Goal: Task Accomplishment & Management: Use online tool/utility

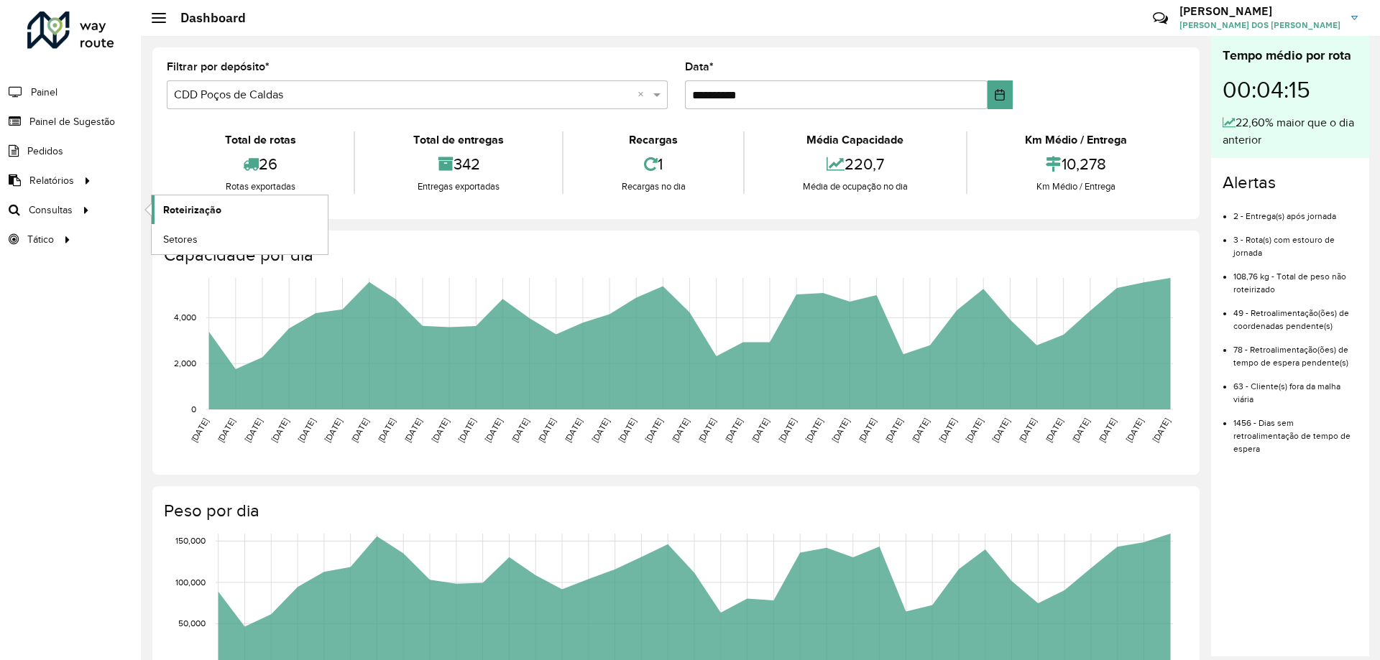
click at [170, 204] on span "Roteirização" at bounding box center [192, 210] width 58 height 15
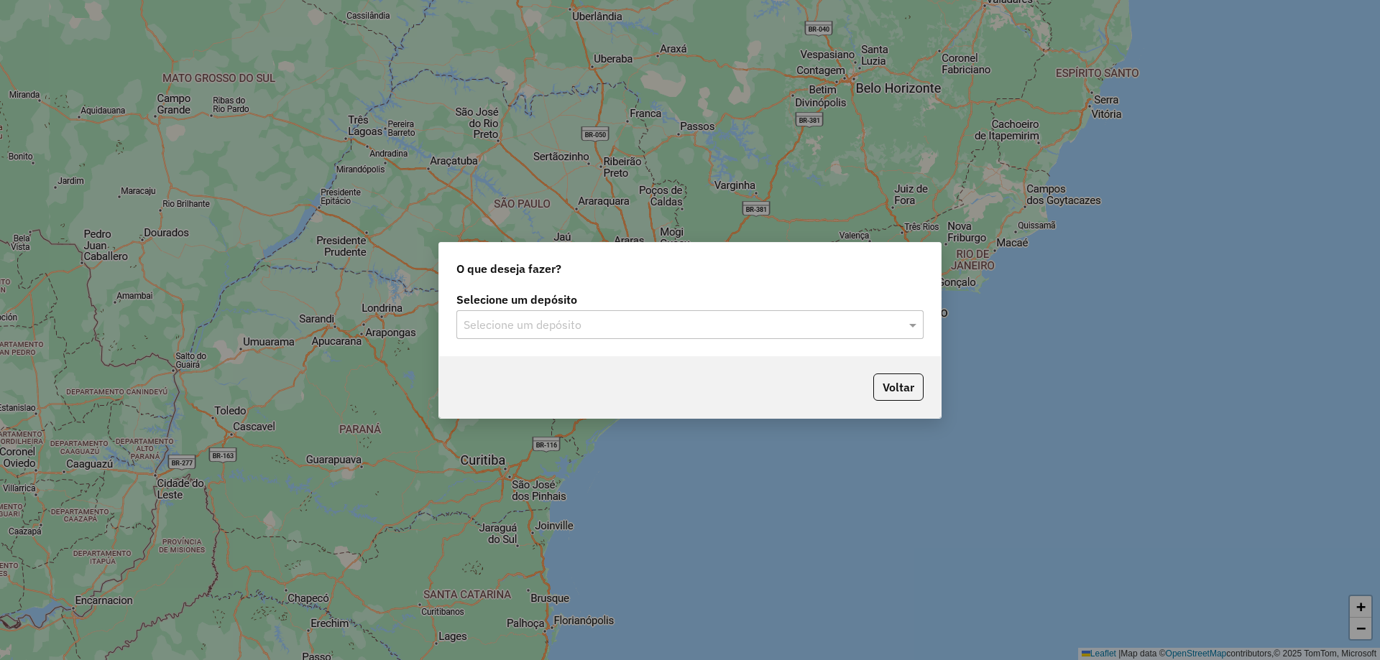
click at [705, 340] on div "Selecione um depósito Selecione um depósito" at bounding box center [690, 323] width 502 height 68
click at [686, 329] on input "text" at bounding box center [676, 325] width 424 height 17
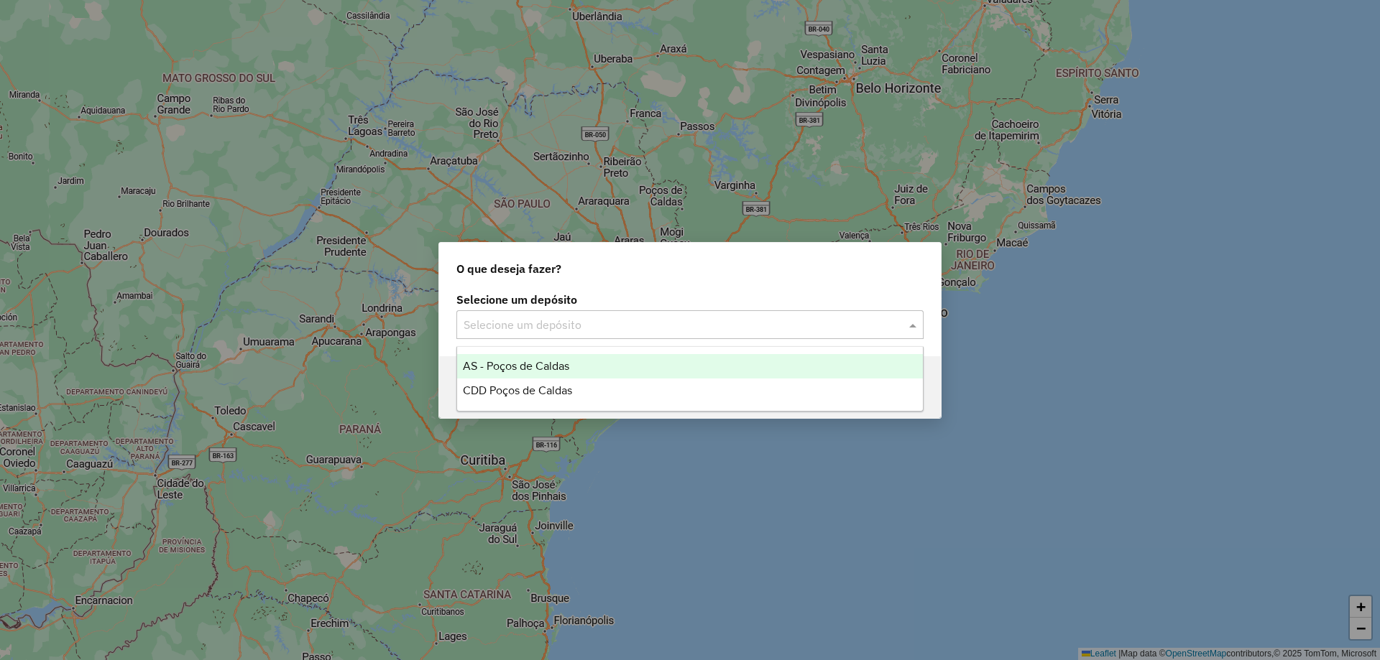
click at [597, 388] on div "CDD Poços de Caldas" at bounding box center [690, 391] width 466 height 24
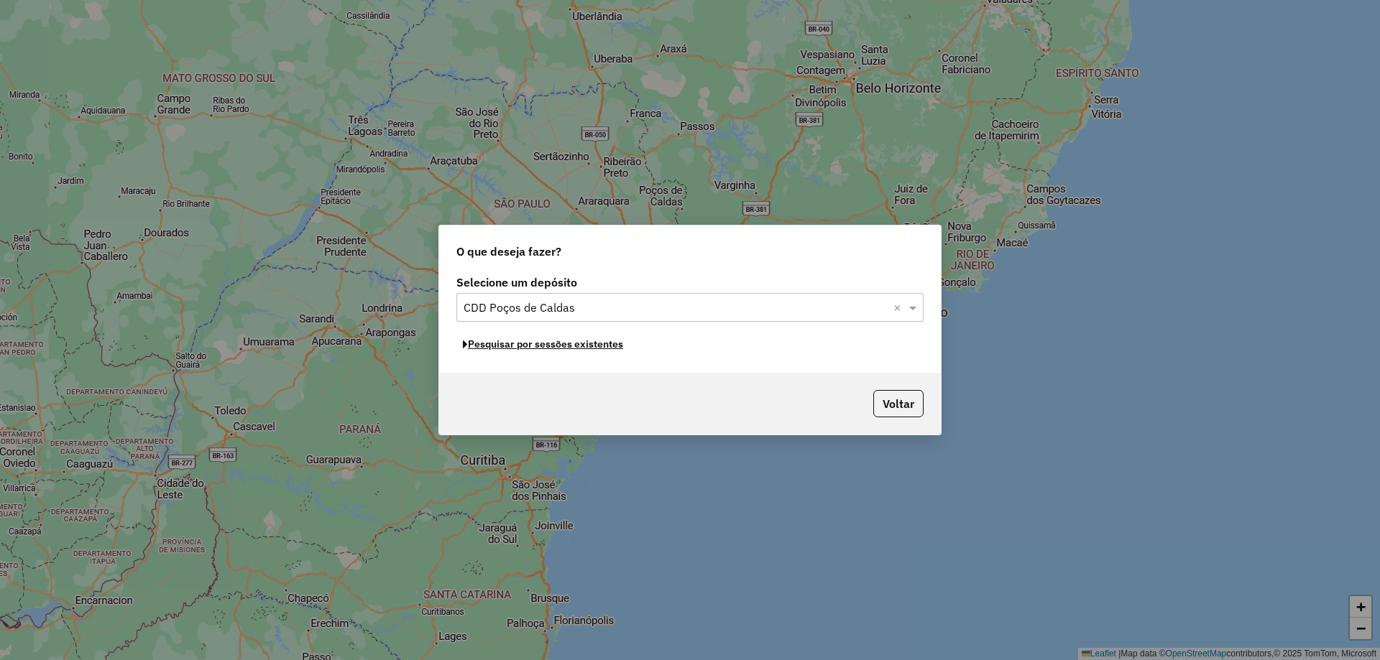
click at [547, 349] on button "Pesquisar por sessões existentes" at bounding box center [542, 344] width 173 height 22
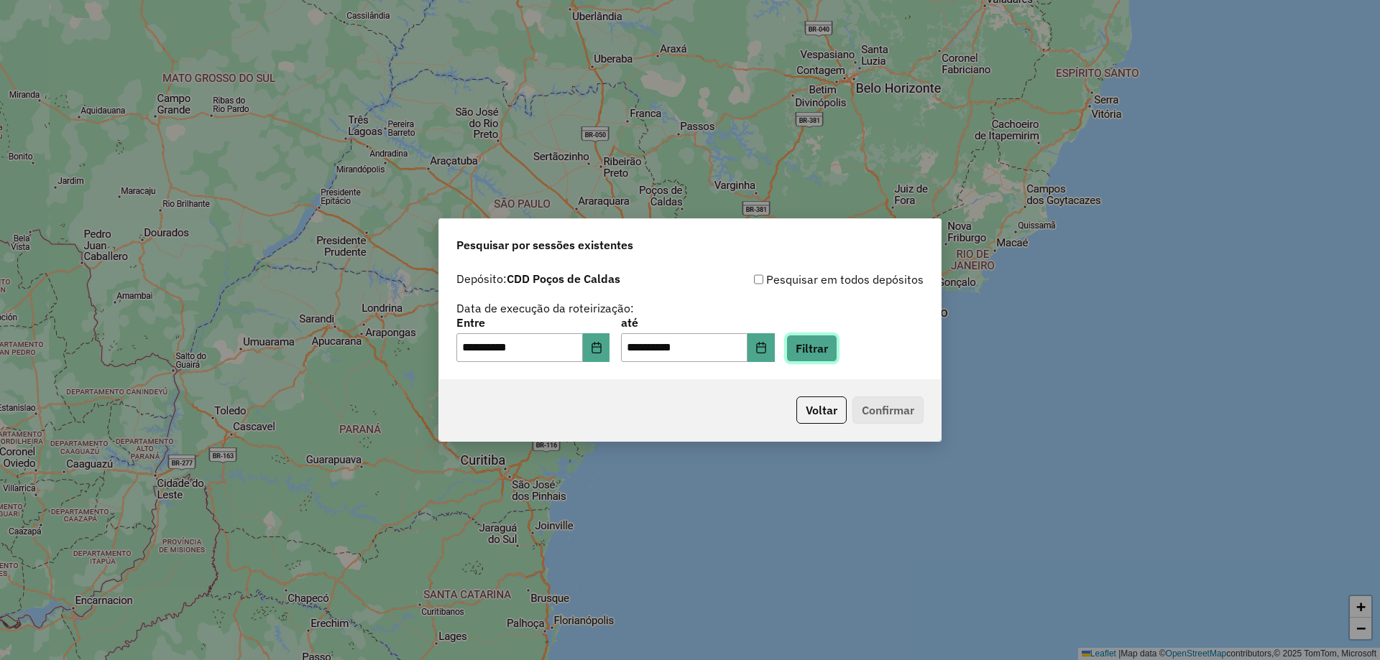
click at [823, 350] on button "Filtrar" at bounding box center [811, 348] width 51 height 27
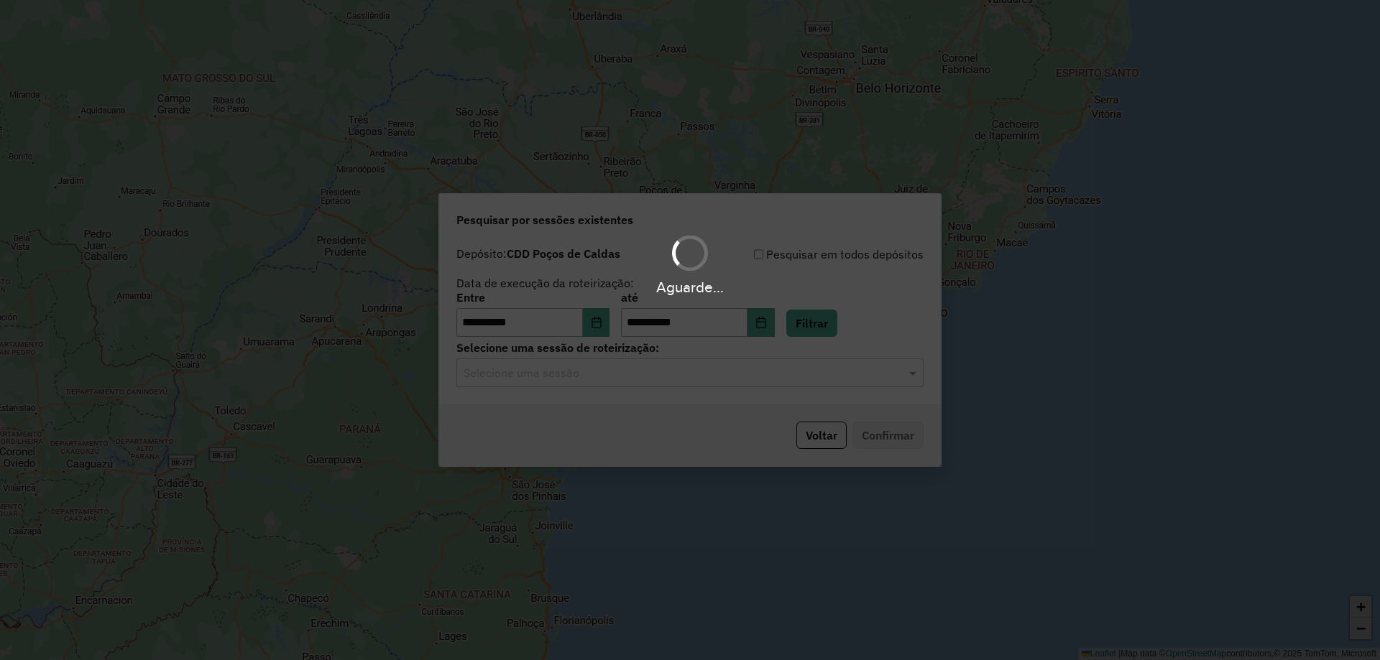
click at [773, 368] on input "text" at bounding box center [676, 373] width 424 height 17
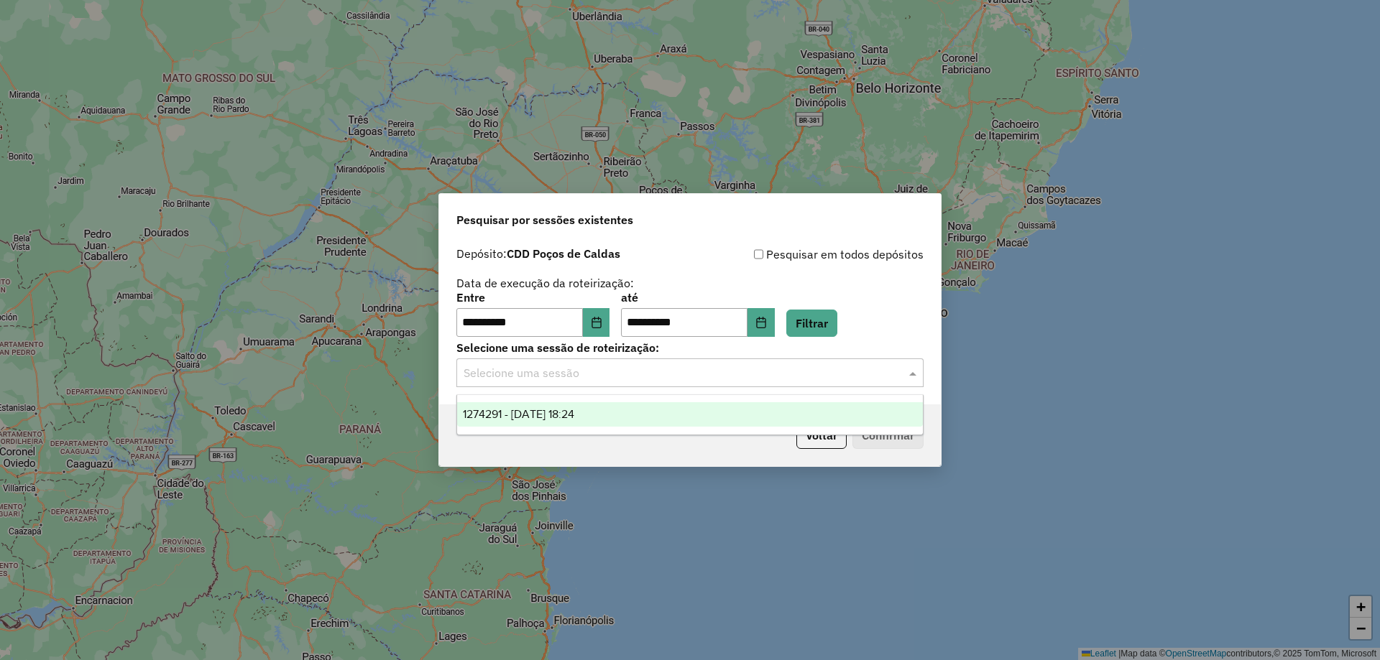
click at [600, 411] on div "1274291 - 12/09/2025 18:24" at bounding box center [690, 414] width 466 height 24
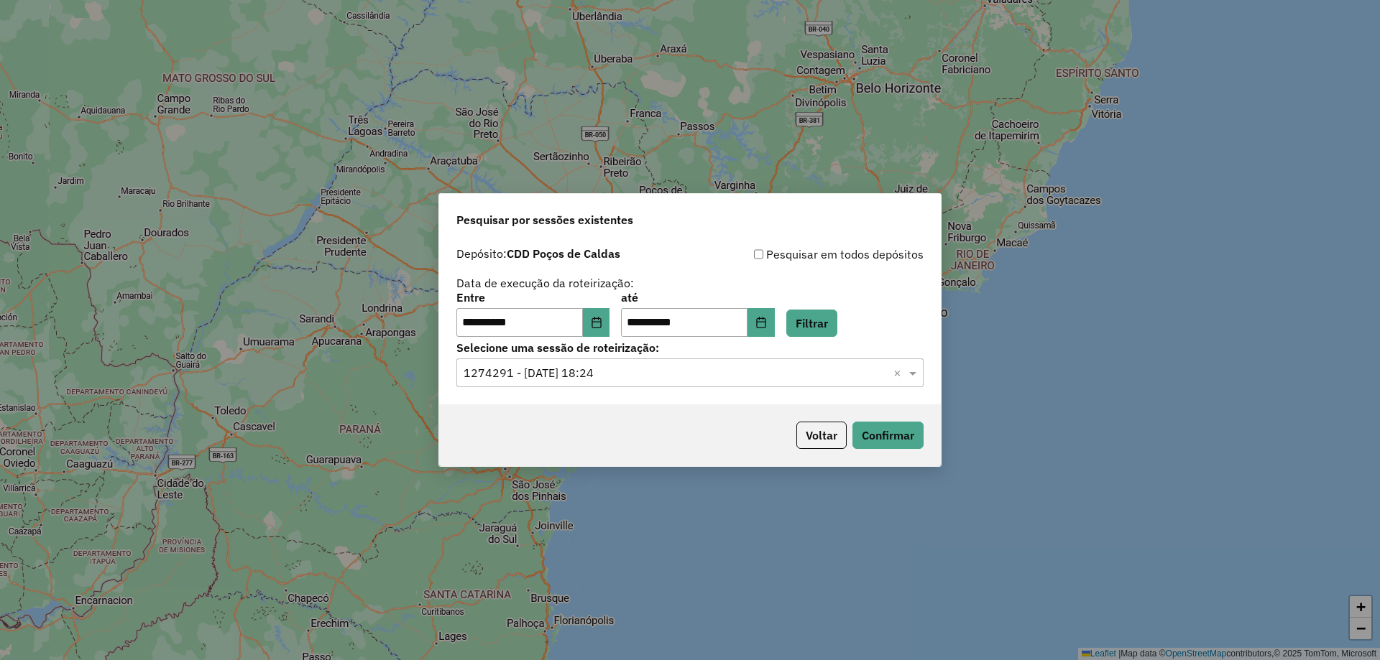
click at [848, 431] on p-footer "Voltar Confirmar" at bounding box center [857, 435] width 133 height 27
click at [880, 433] on button "Confirmar" at bounding box center [887, 435] width 71 height 27
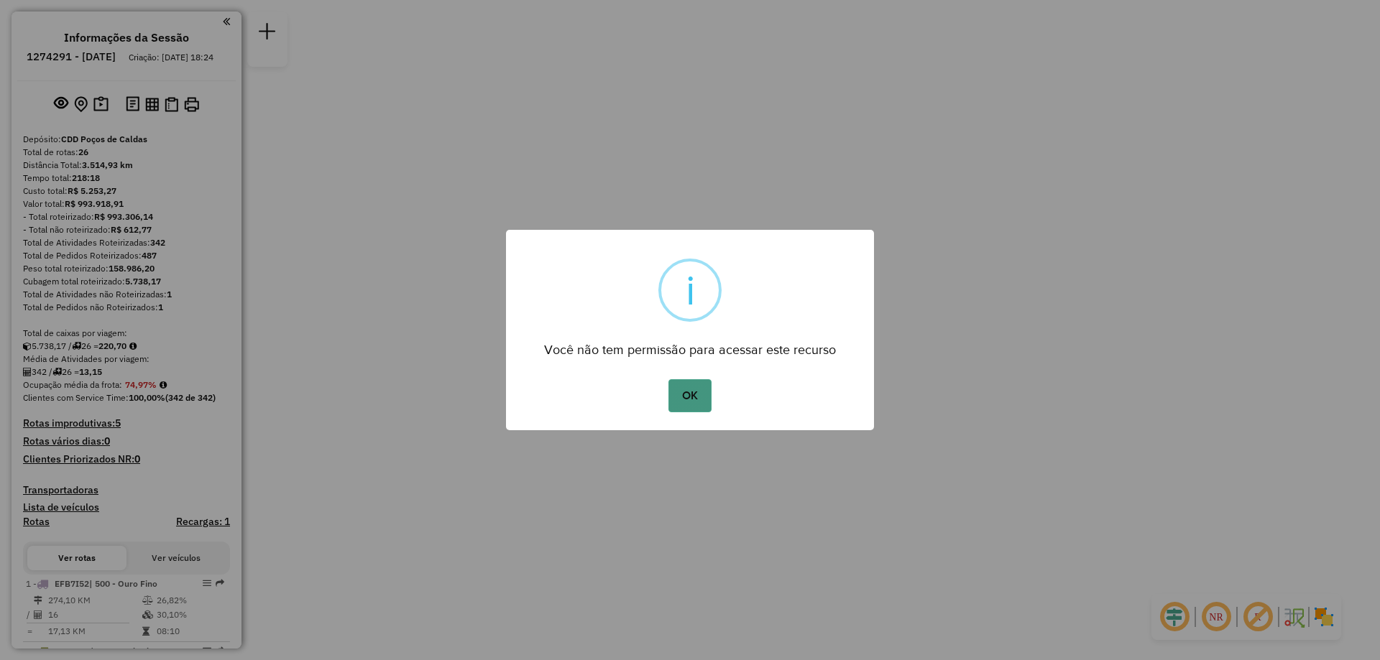
click at [696, 392] on button "OK" at bounding box center [689, 395] width 42 height 33
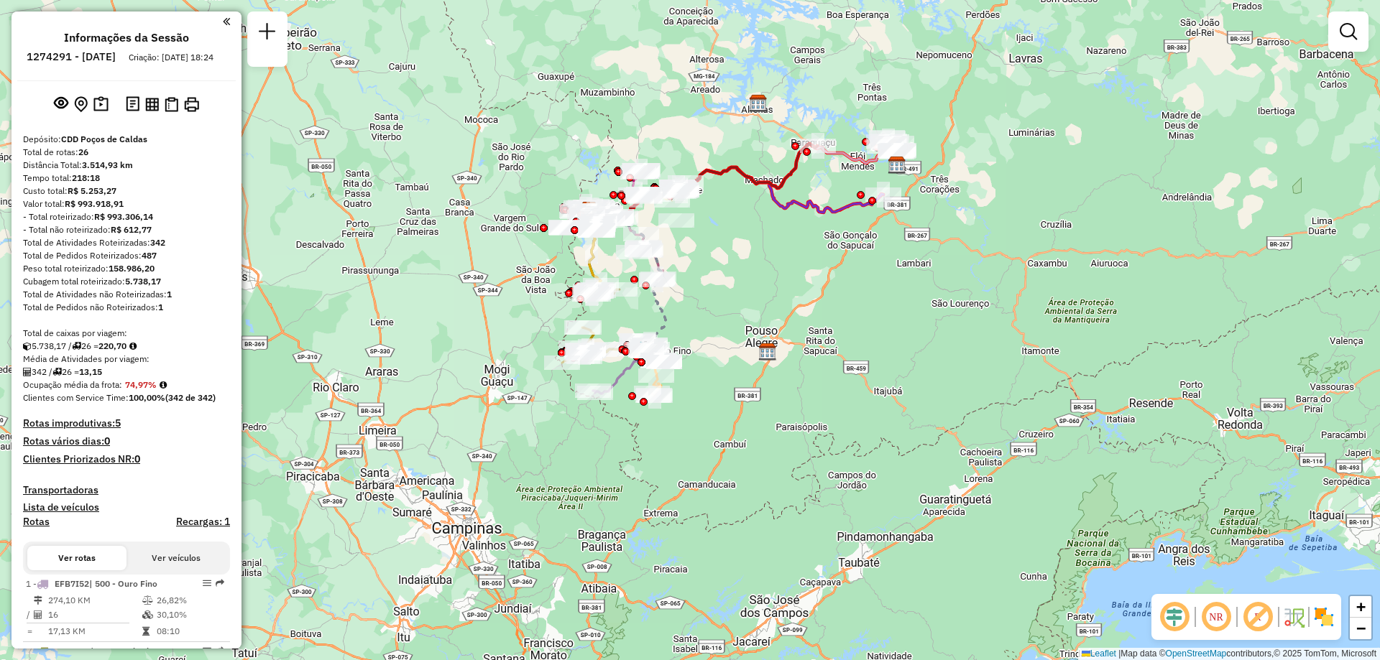
drag, startPoint x: 926, startPoint y: 433, endPoint x: 803, endPoint y: 267, distance: 206.4
click at [803, 267] on div "Janela de atendimento Grade de atendimento Capacidade Transportadoras Veículos …" at bounding box center [690, 330] width 1380 height 660
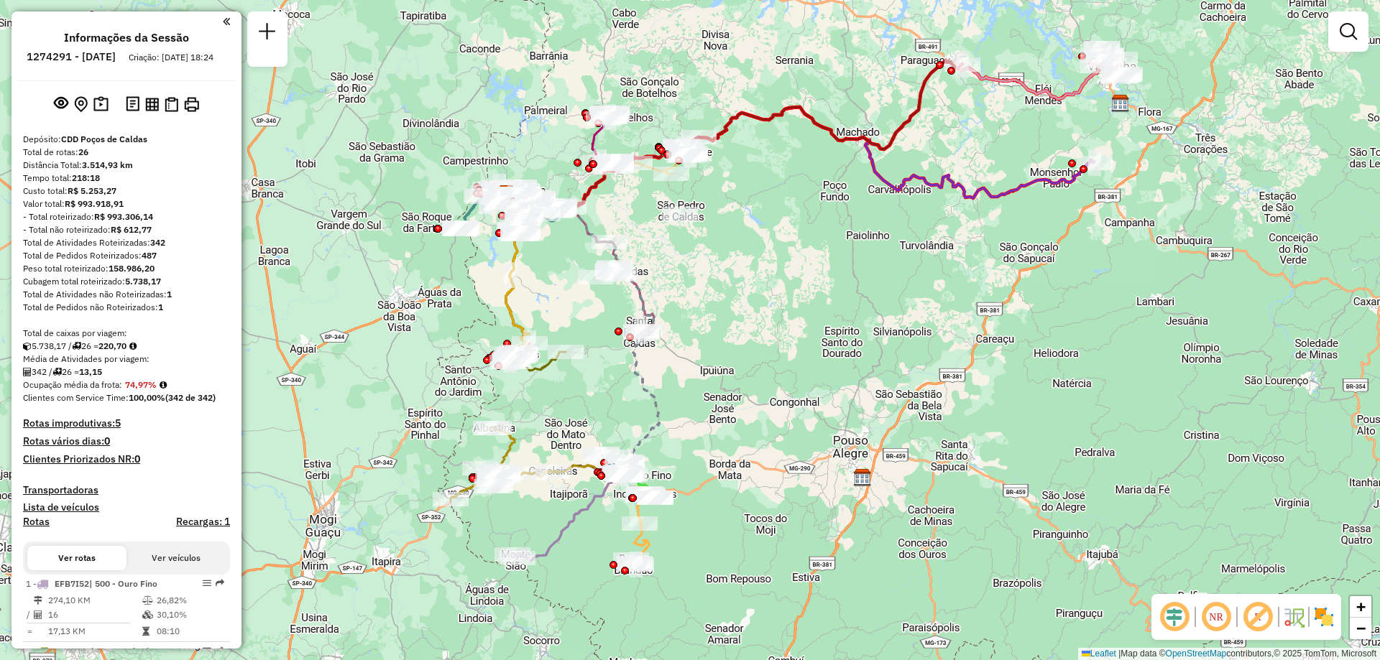
click at [1223, 623] on em at bounding box center [1216, 617] width 34 height 34
click at [1218, 622] on em at bounding box center [1216, 617] width 34 height 34
click at [1251, 618] on em at bounding box center [1257, 617] width 34 height 34
click at [1254, 619] on em at bounding box center [1257, 617] width 34 height 34
click at [1218, 619] on em at bounding box center [1216, 617] width 34 height 34
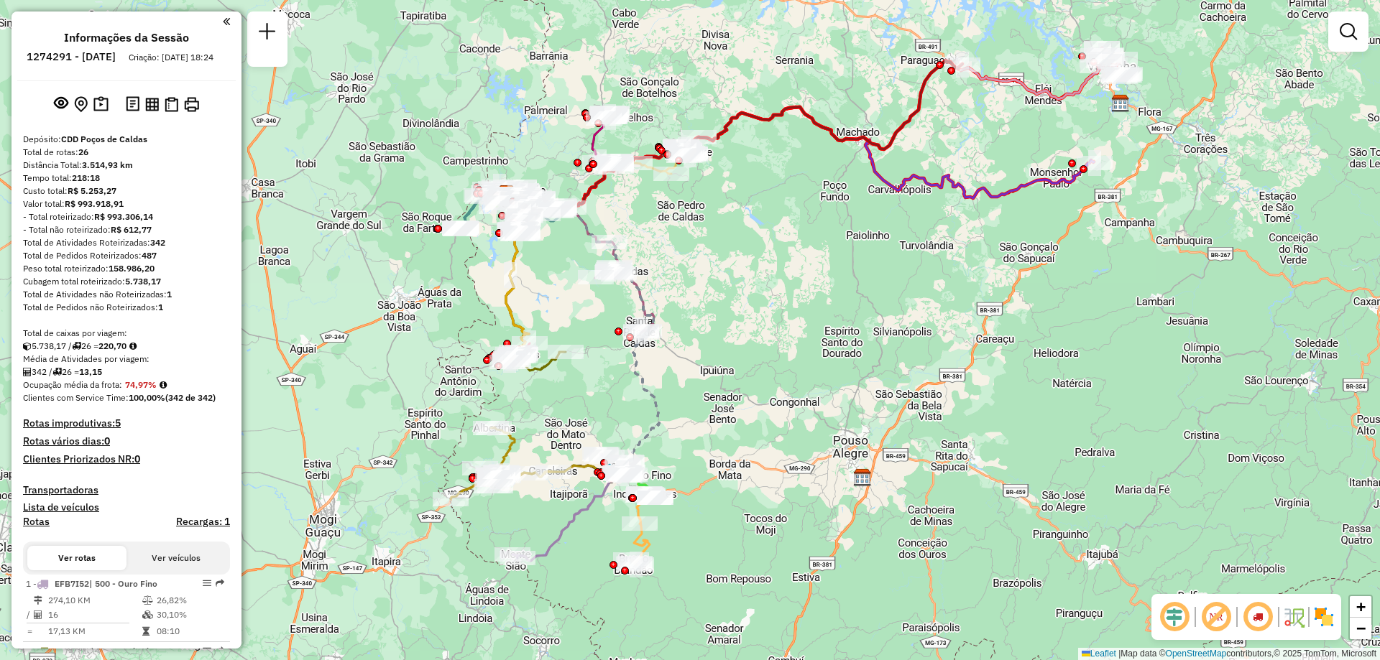
click at [1210, 619] on em at bounding box center [1216, 617] width 34 height 34
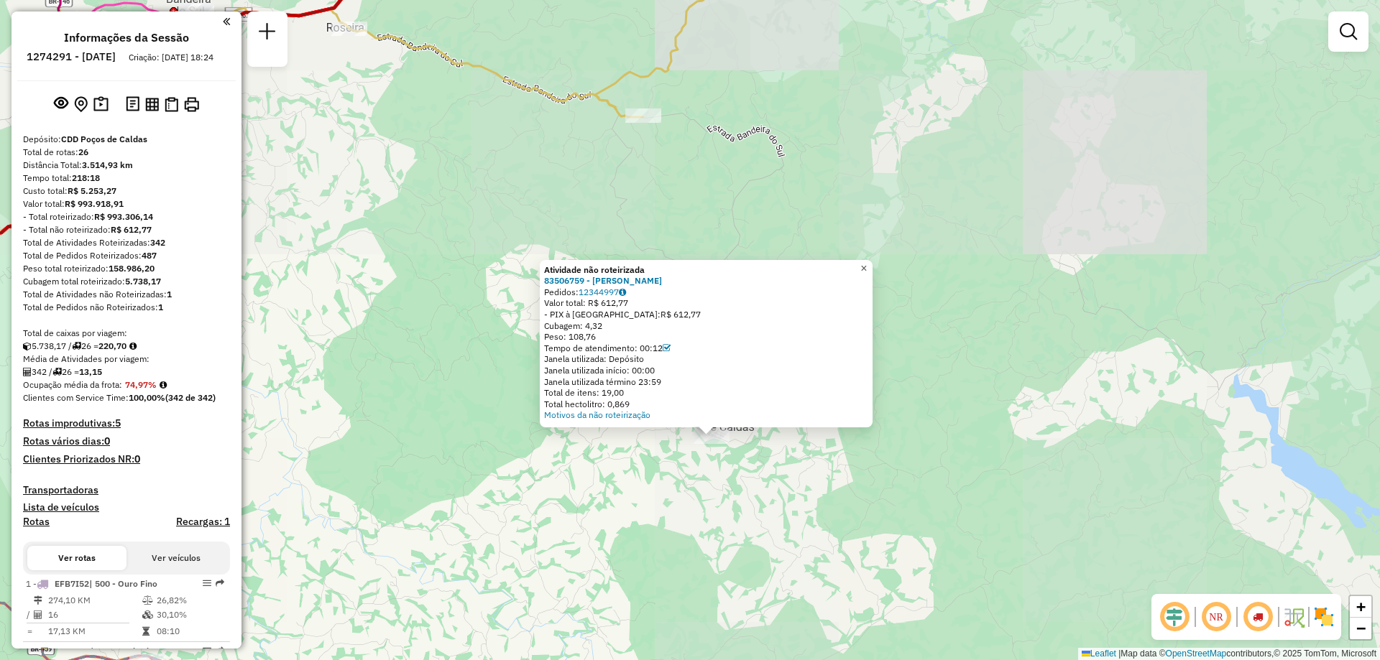
click at [867, 262] on span "×" at bounding box center [863, 268] width 6 height 12
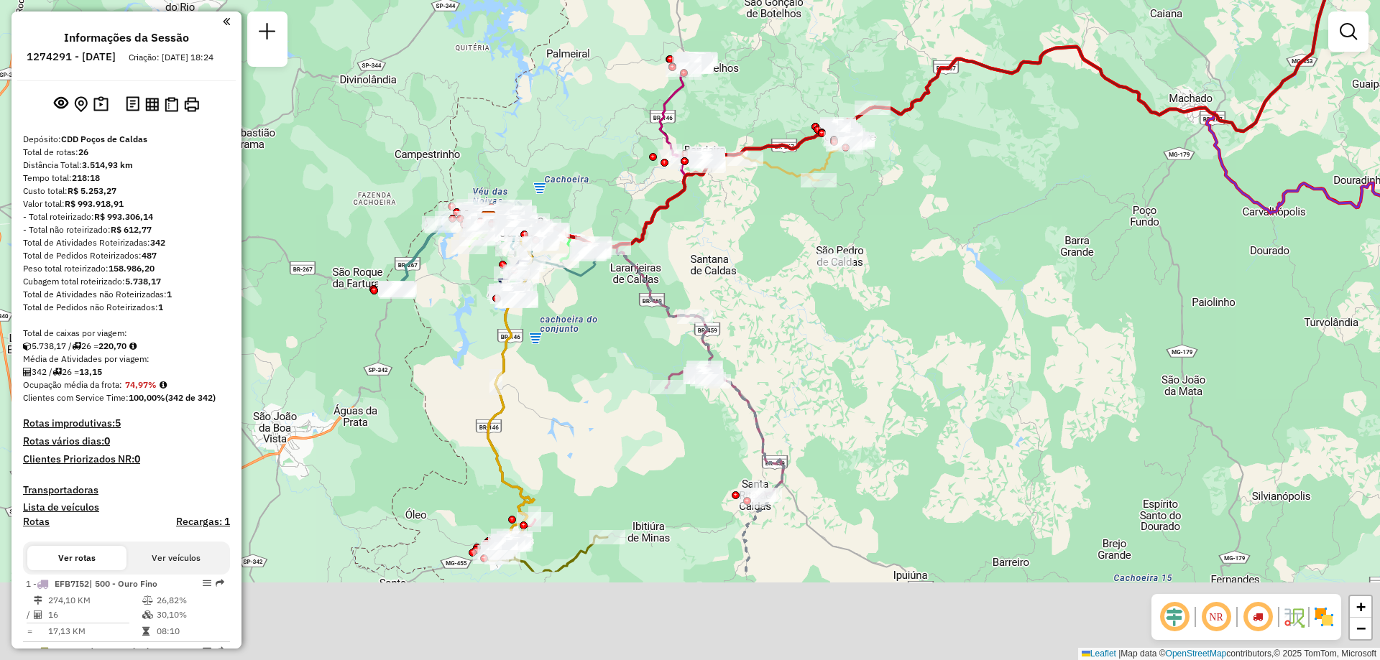
drag, startPoint x: 873, startPoint y: 259, endPoint x: 885, endPoint y: 224, distance: 37.3
click at [885, 223] on div "Janela de atendimento Grade de atendimento Capacidade Transportadoras Veículos …" at bounding box center [690, 330] width 1380 height 660
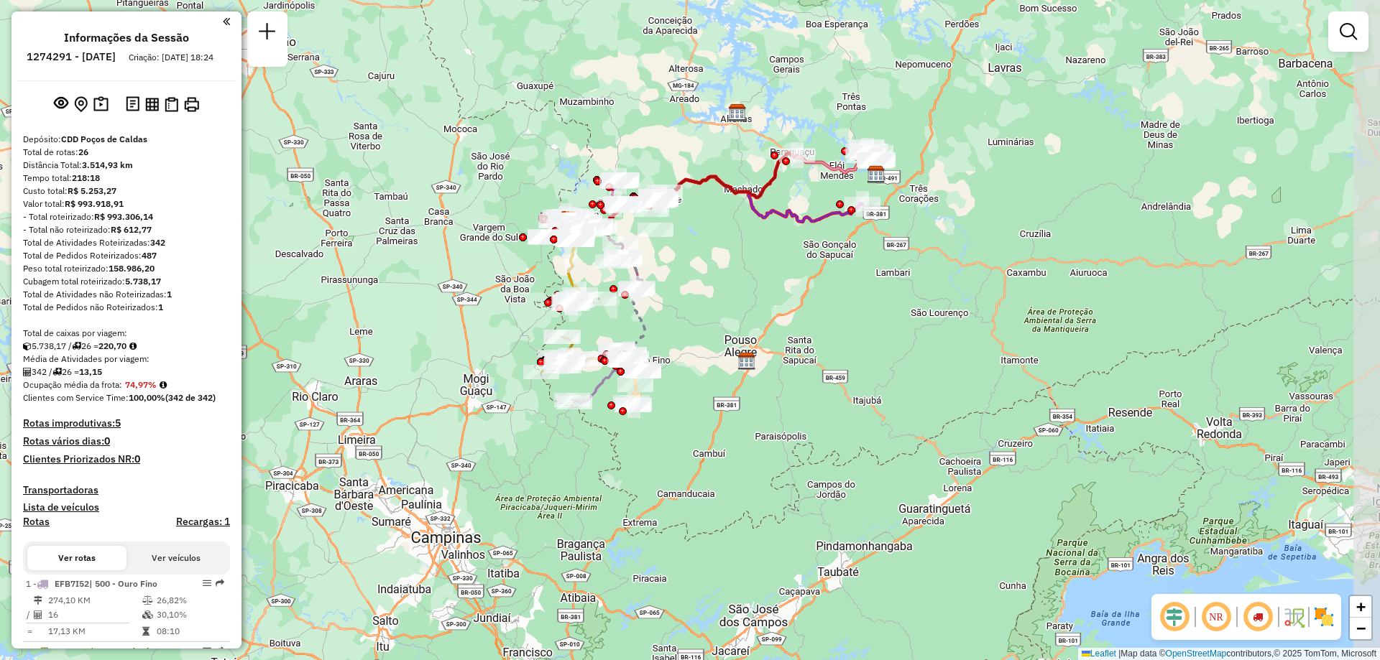
drag, startPoint x: 880, startPoint y: 437, endPoint x: 724, endPoint y: 370, distance: 169.0
click at [724, 370] on div "Janela de atendimento Grade de atendimento Capacidade Transportadoras Veículos …" at bounding box center [690, 330] width 1380 height 660
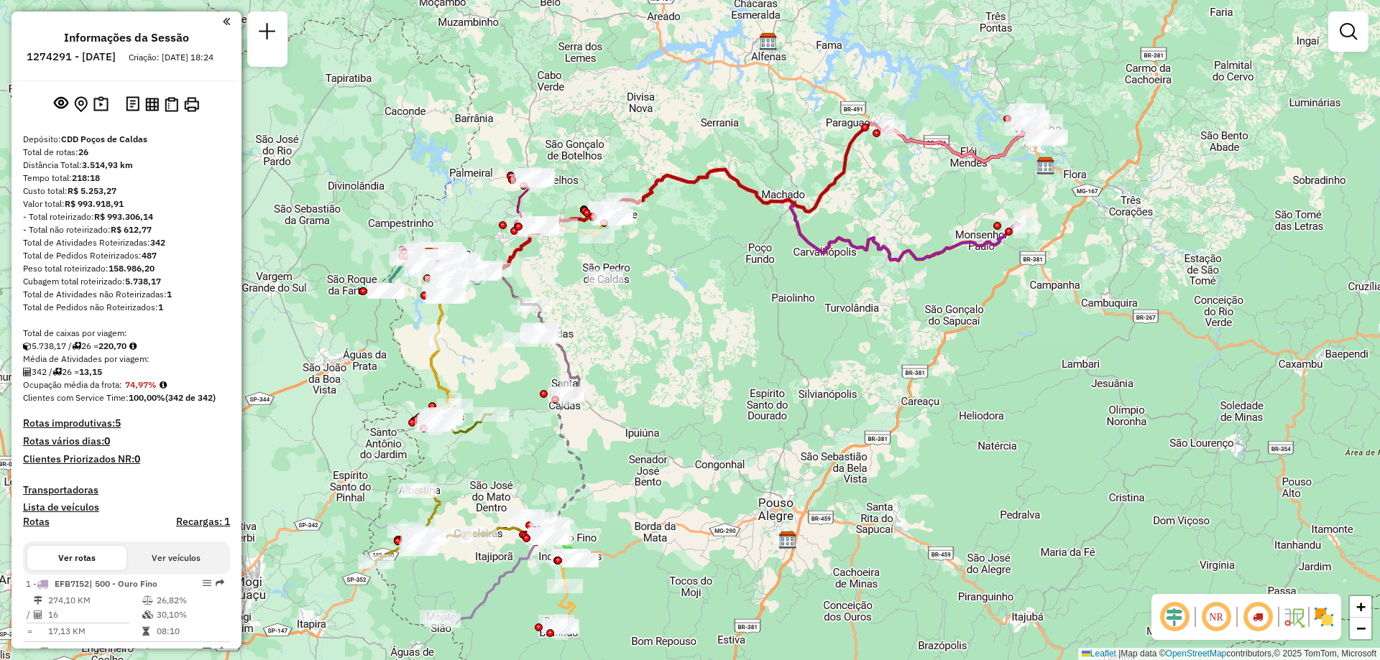
drag, startPoint x: 888, startPoint y: 154, endPoint x: 901, endPoint y: 175, distance: 24.5
click at [901, 175] on div "Janela de atendimento Grade de atendimento Capacidade Transportadoras Veículos …" at bounding box center [690, 330] width 1380 height 660
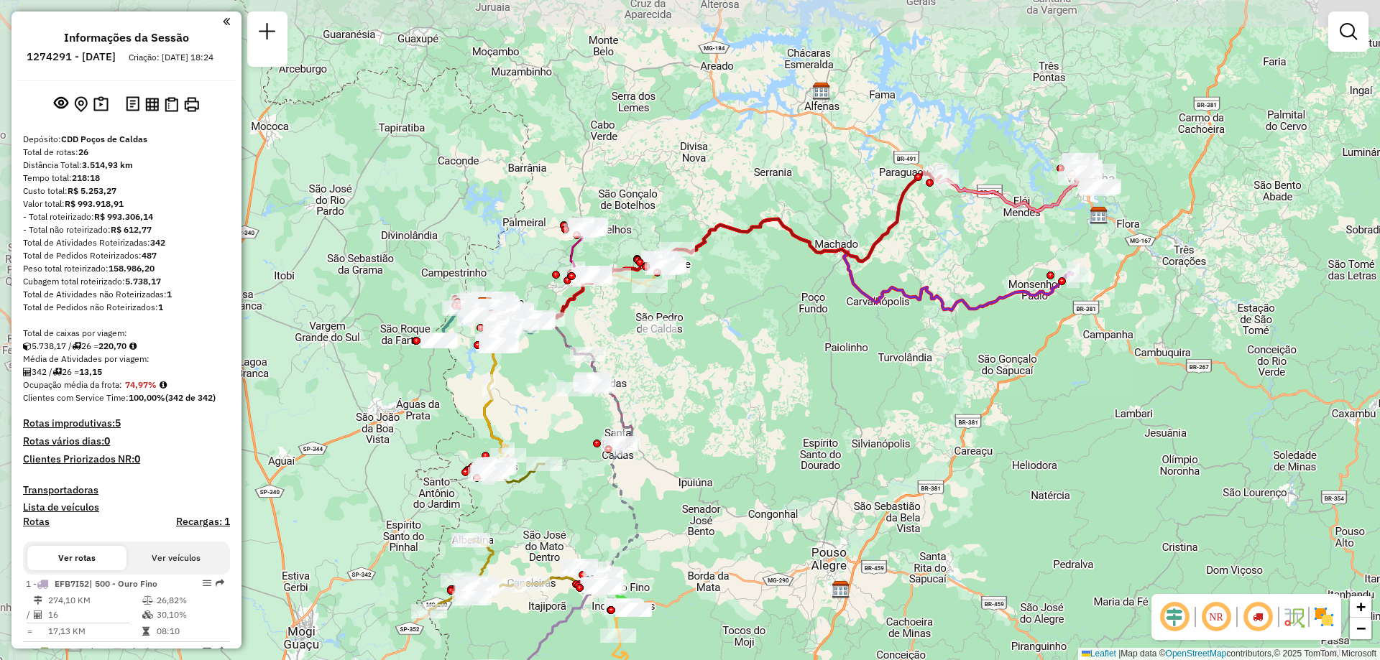
drag, startPoint x: 873, startPoint y: 171, endPoint x: 926, endPoint y: 221, distance: 72.7
click at [926, 221] on div "Janela de atendimento Grade de atendimento Capacidade Transportadoras Veículos …" at bounding box center [690, 330] width 1380 height 660
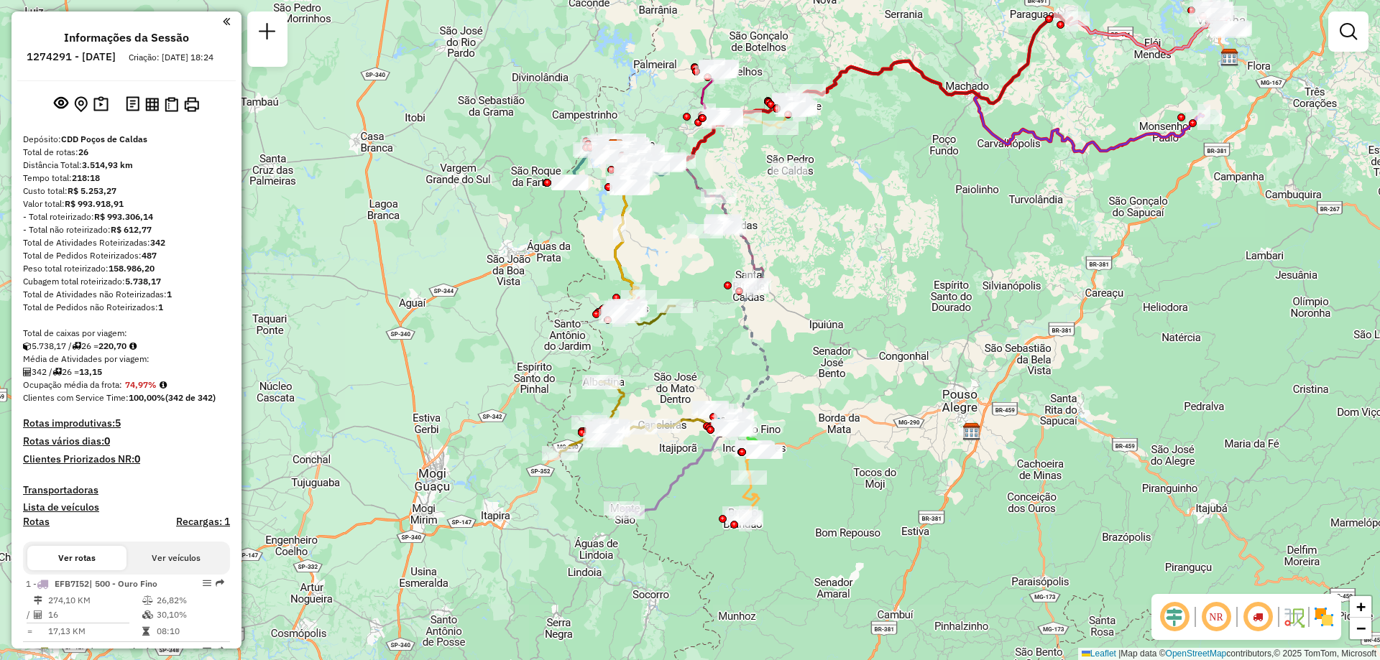
drag, startPoint x: 620, startPoint y: 433, endPoint x: 847, endPoint y: 229, distance: 305.4
click at [847, 229] on div "Janela de atendimento Grade de atendimento Capacidade Transportadoras Veículos …" at bounding box center [690, 330] width 1380 height 660
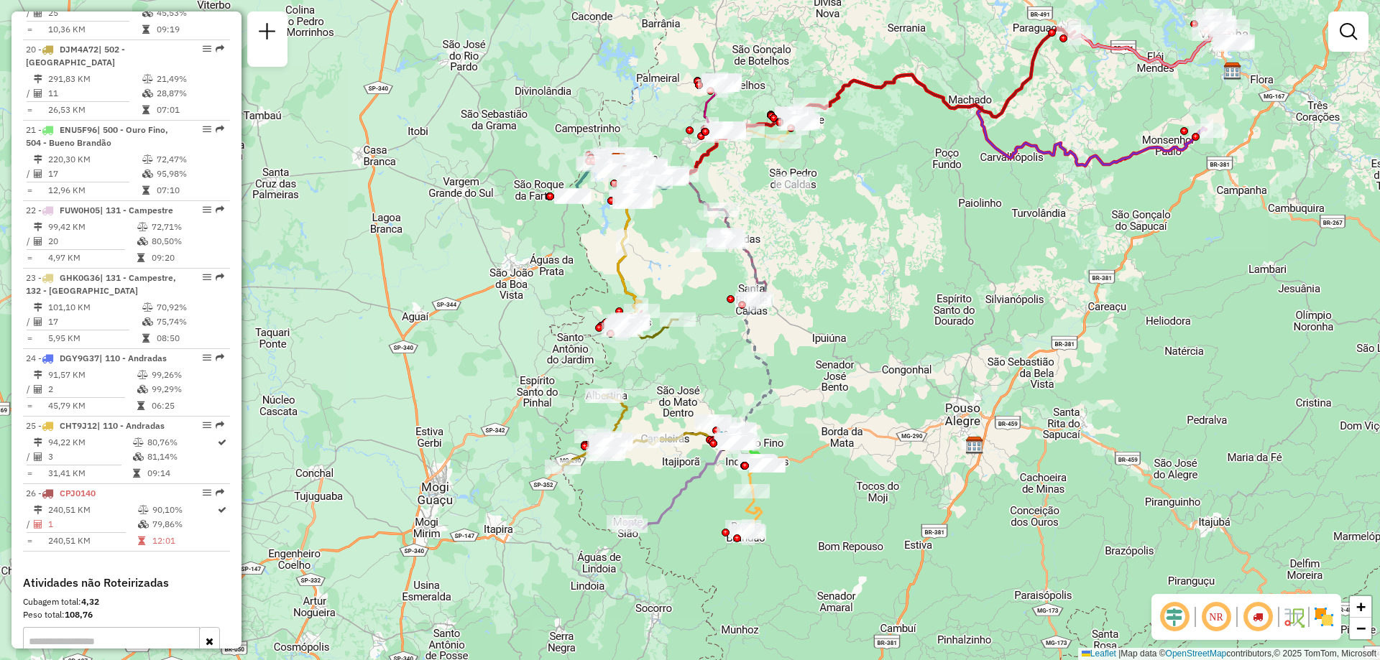
scroll to position [2140, 0]
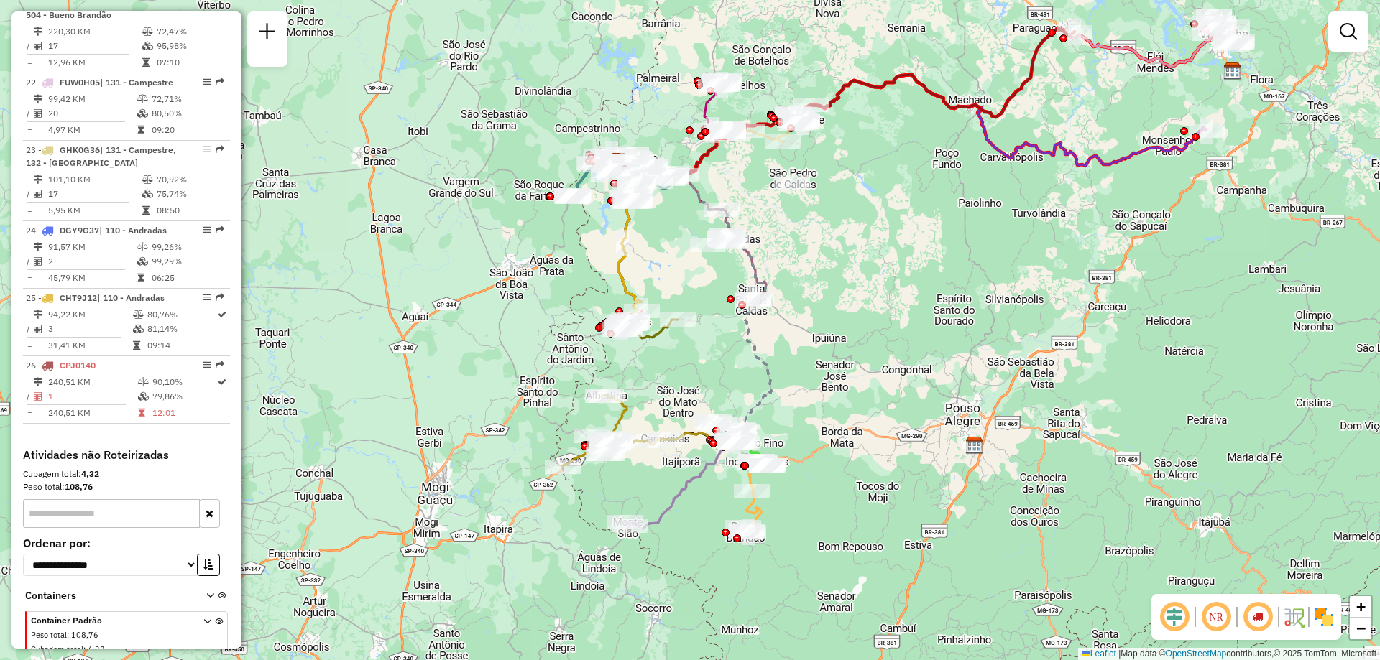
drag, startPoint x: 198, startPoint y: 336, endPoint x: 149, endPoint y: 406, distance: 85.3
click at [1217, 623] on em at bounding box center [1216, 617] width 34 height 34
click at [1164, 624] on em at bounding box center [1174, 617] width 34 height 34
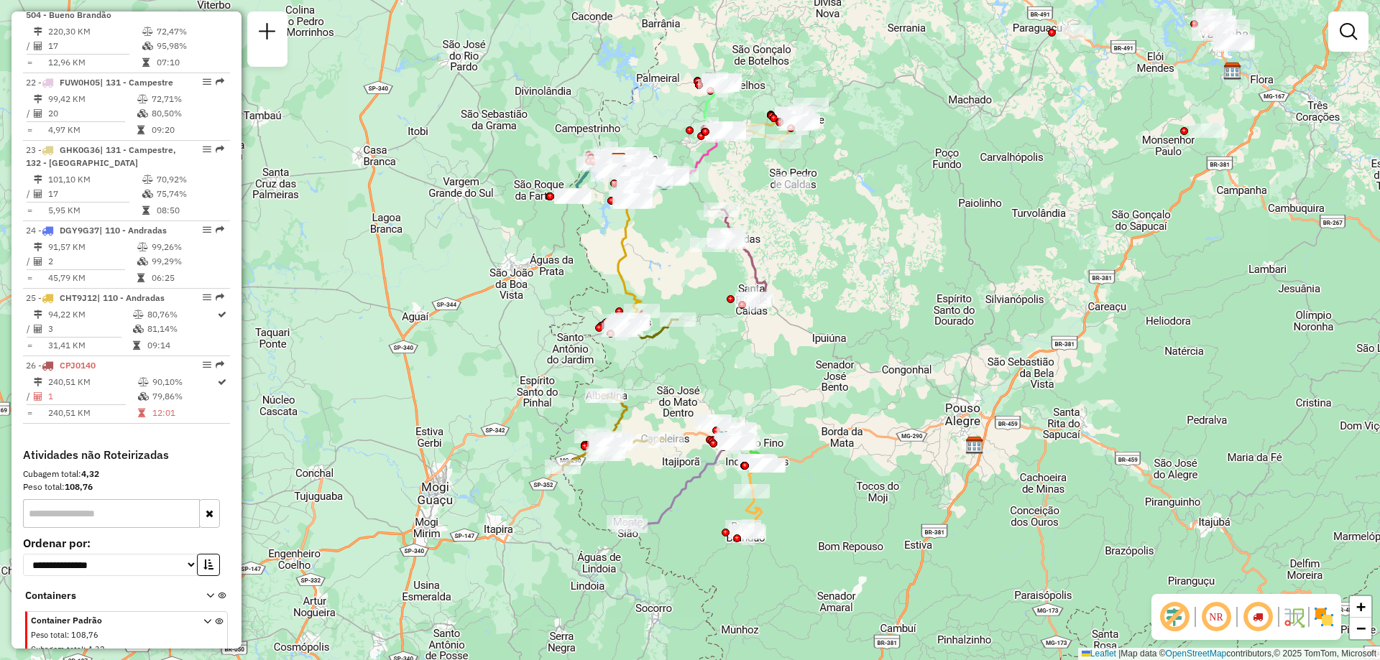
click at [1168, 622] on em at bounding box center [1174, 617] width 34 height 34
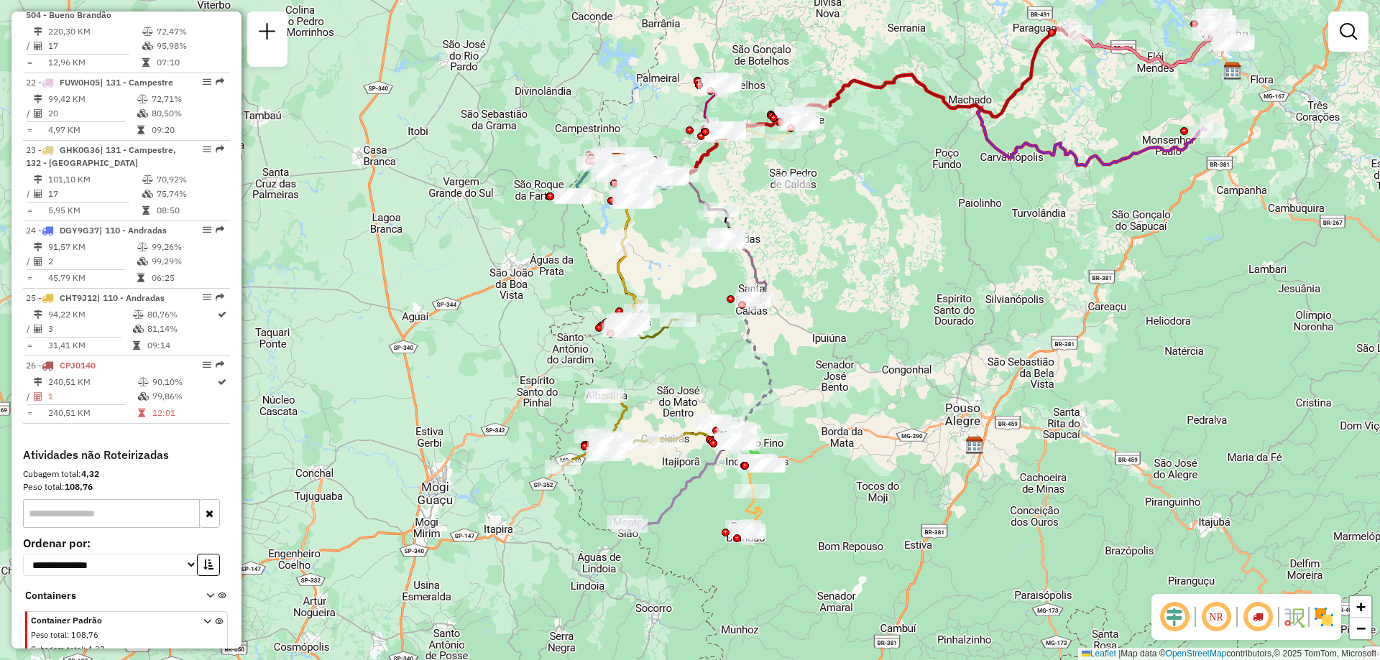
click at [1256, 619] on em at bounding box center [1257, 617] width 34 height 34
click at [1258, 622] on em at bounding box center [1257, 617] width 34 height 34
click at [1297, 616] on img at bounding box center [1293, 617] width 23 height 23
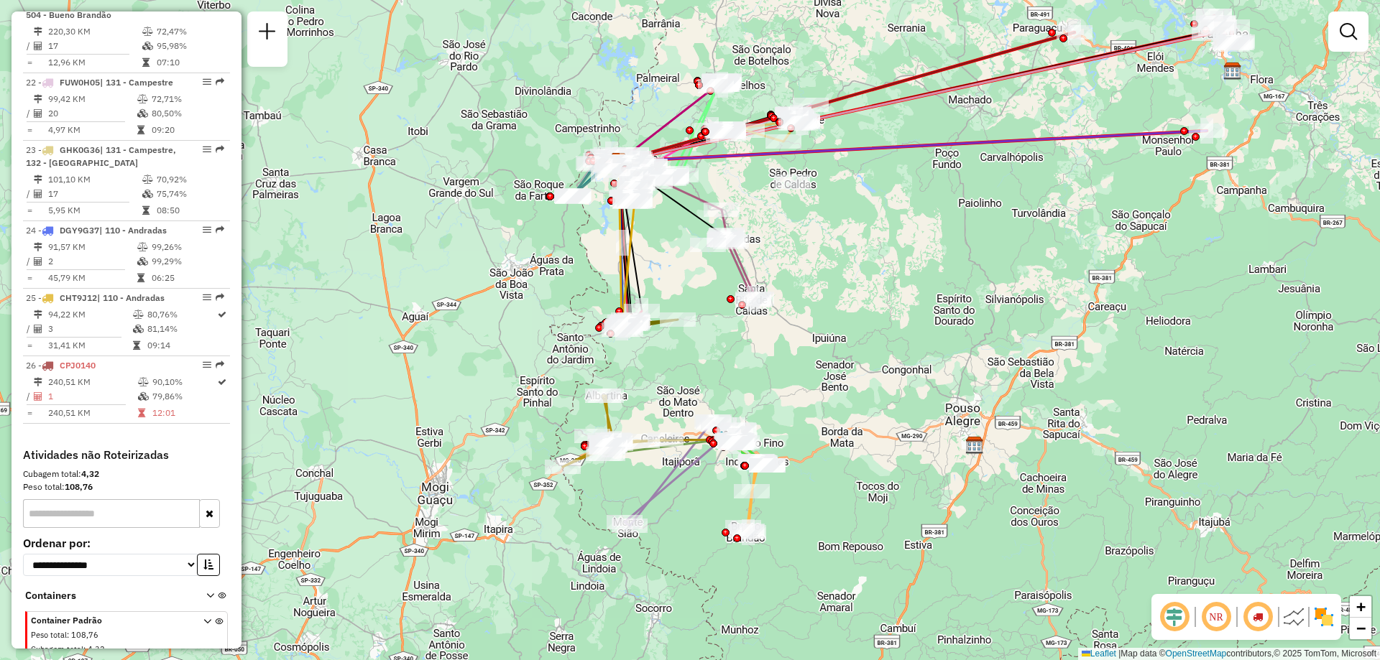
click at [1297, 616] on img at bounding box center [1293, 617] width 23 height 23
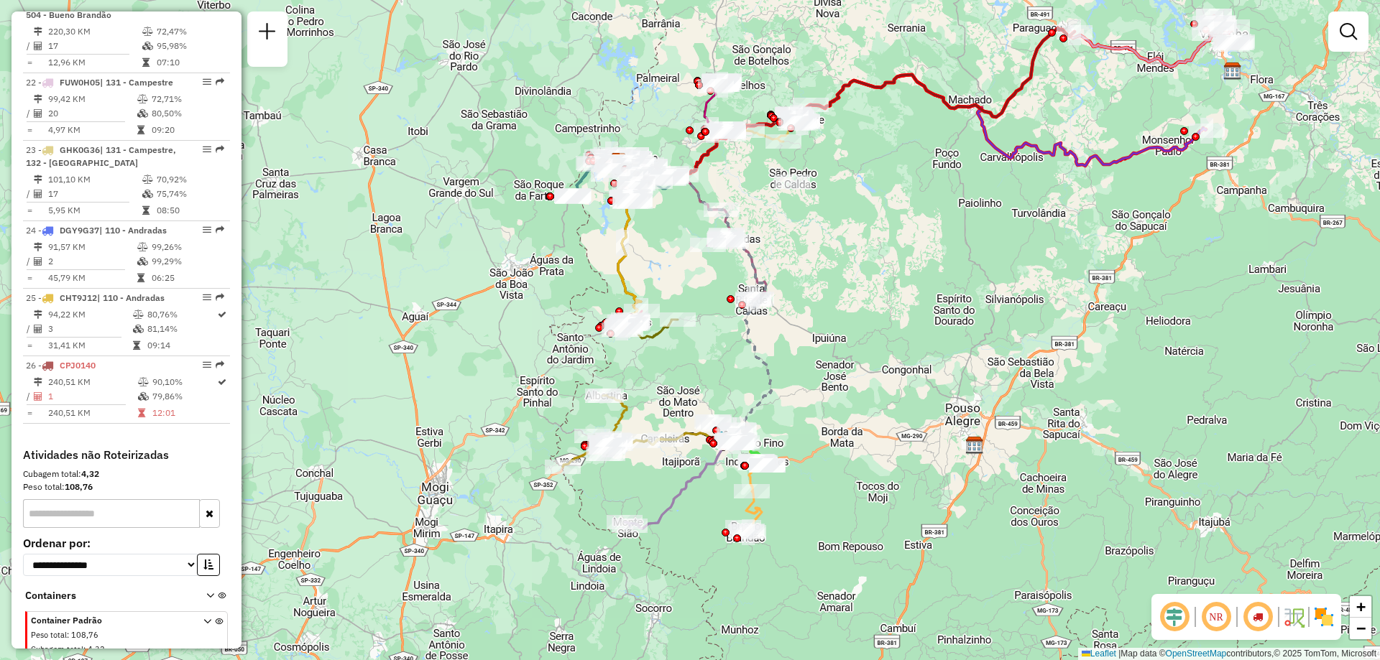
click at [1328, 615] on img at bounding box center [1323, 617] width 23 height 23
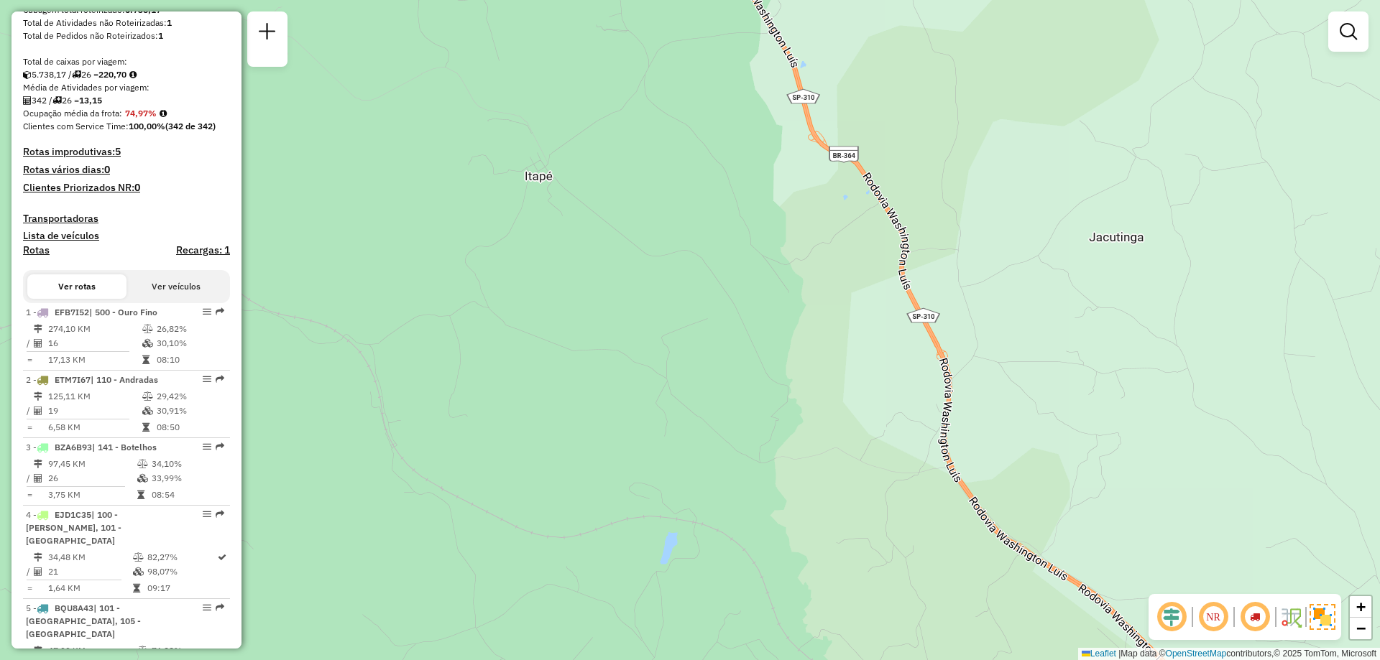
scroll to position [0, 0]
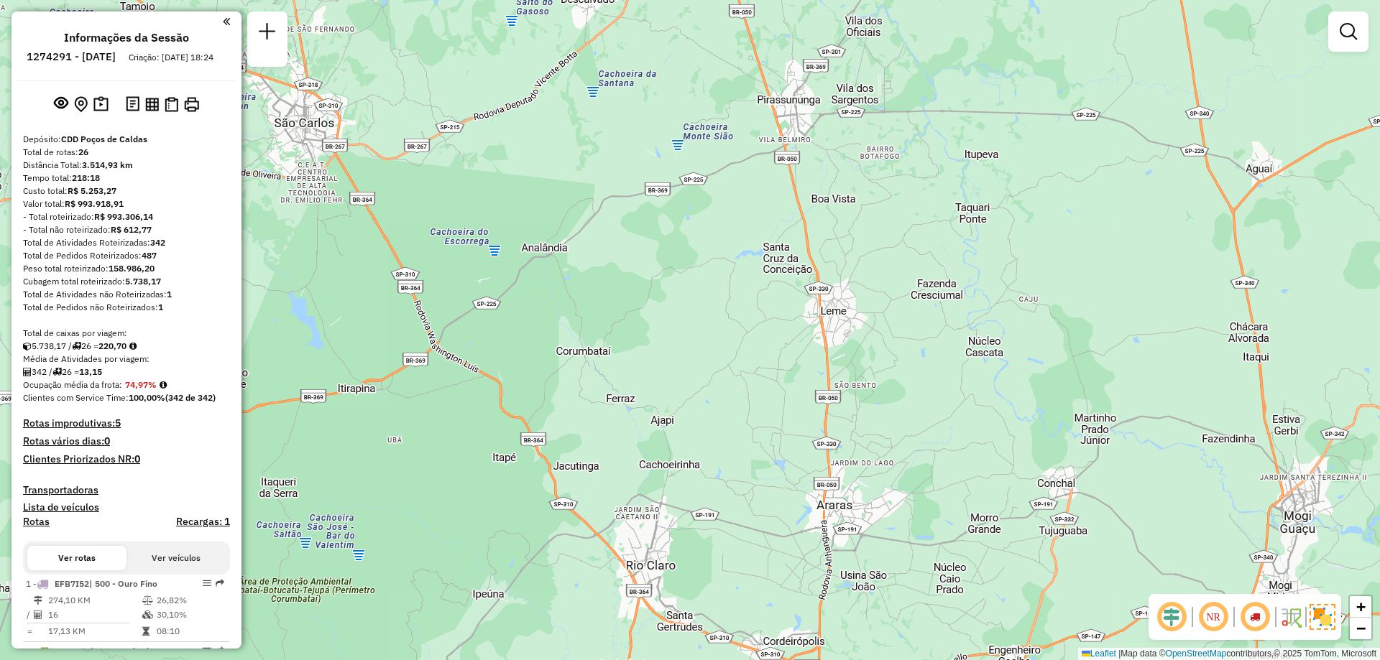
click at [104, 430] on h4 "Rotas improdutivas: 5" at bounding box center [126, 424] width 207 height 12
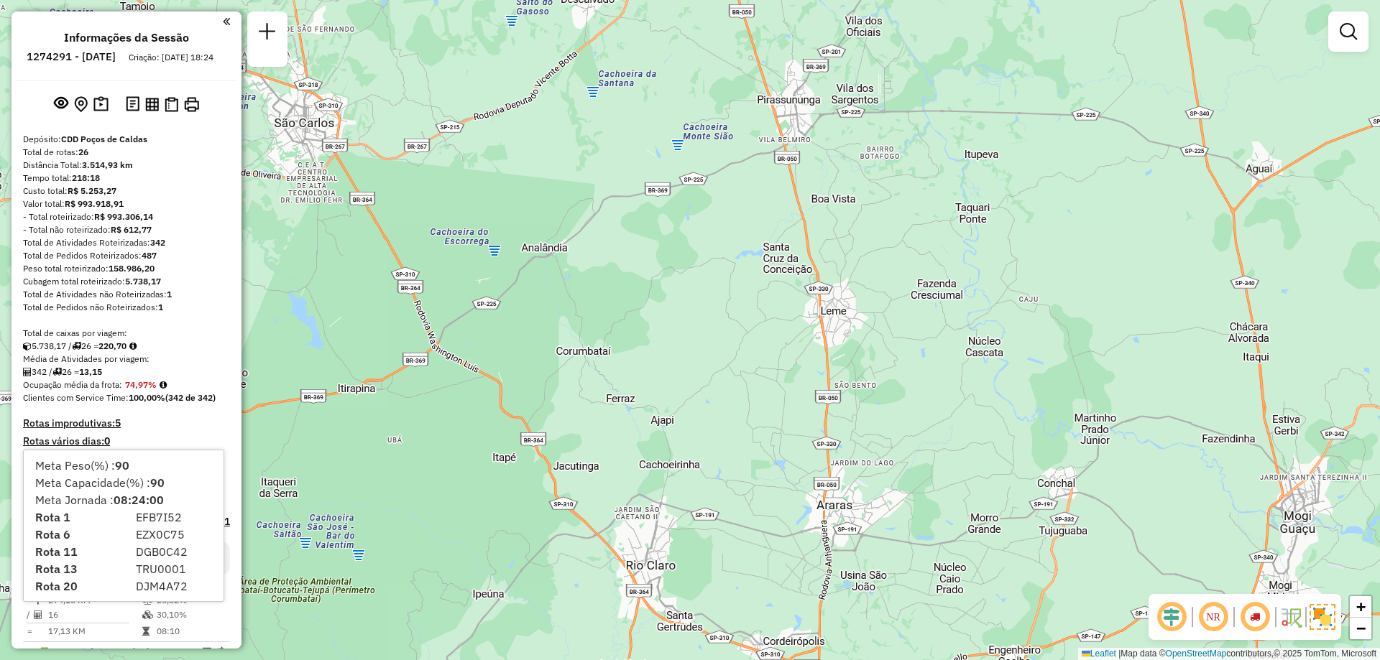
click at [180, 403] on strong "(342 de 342)" at bounding box center [190, 397] width 50 height 11
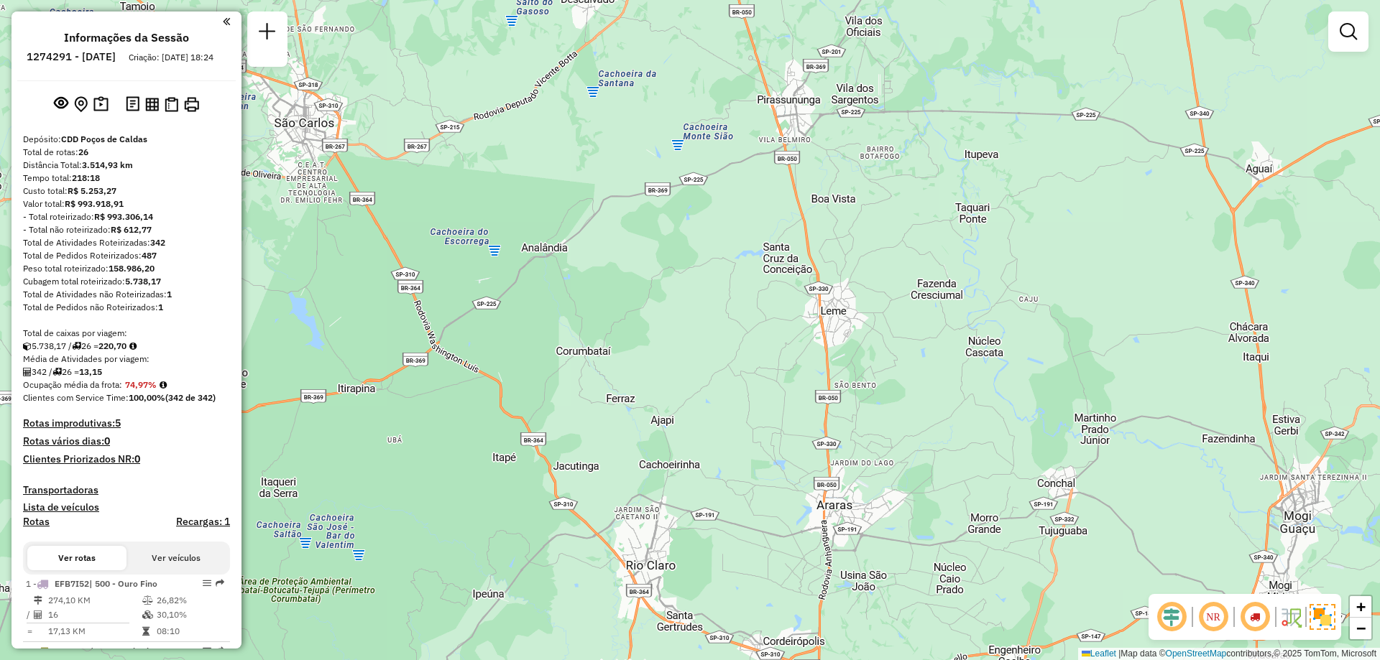
scroll to position [72, 0]
